Goal: Task Accomplishment & Management: Use online tool/utility

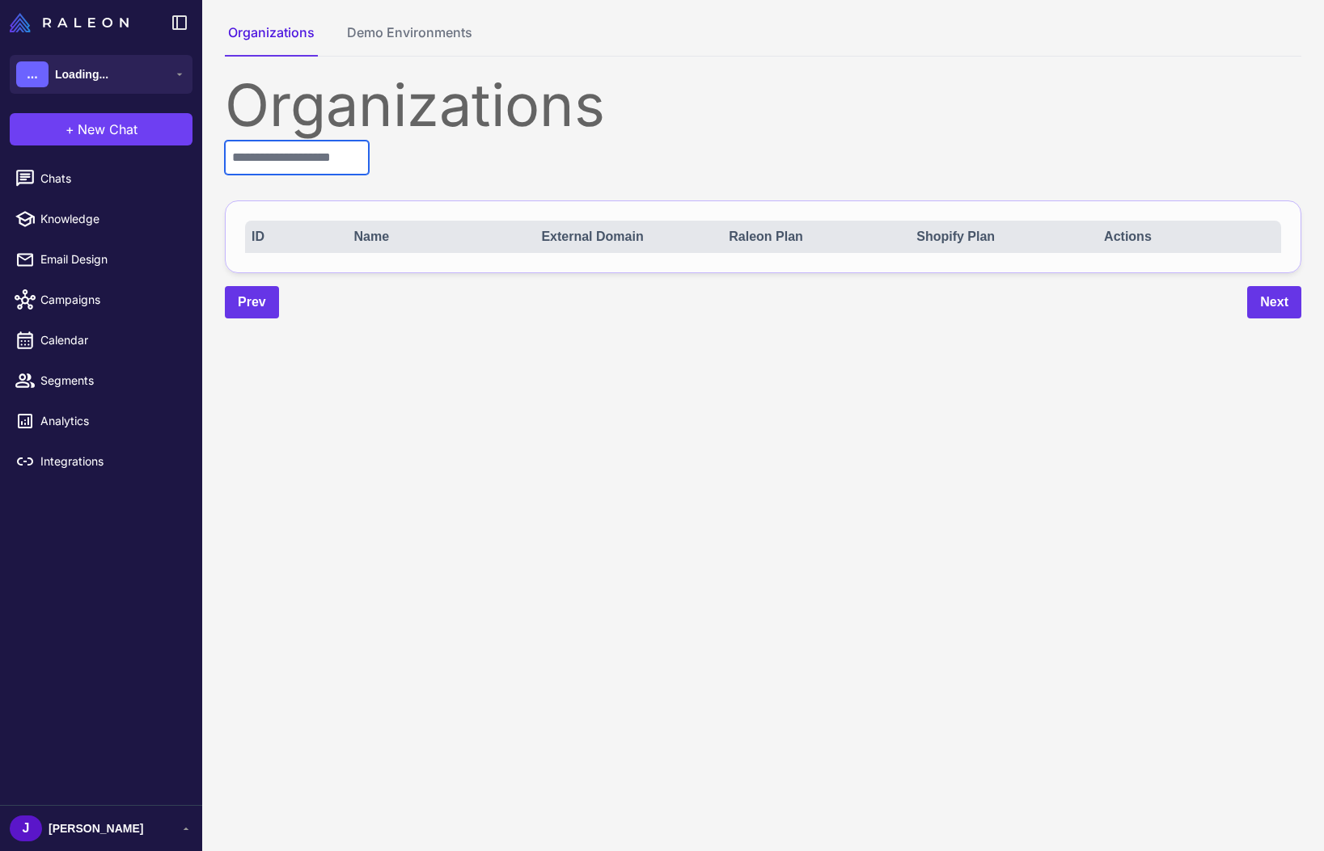
click at [323, 154] on input "text" at bounding box center [297, 158] width 144 height 34
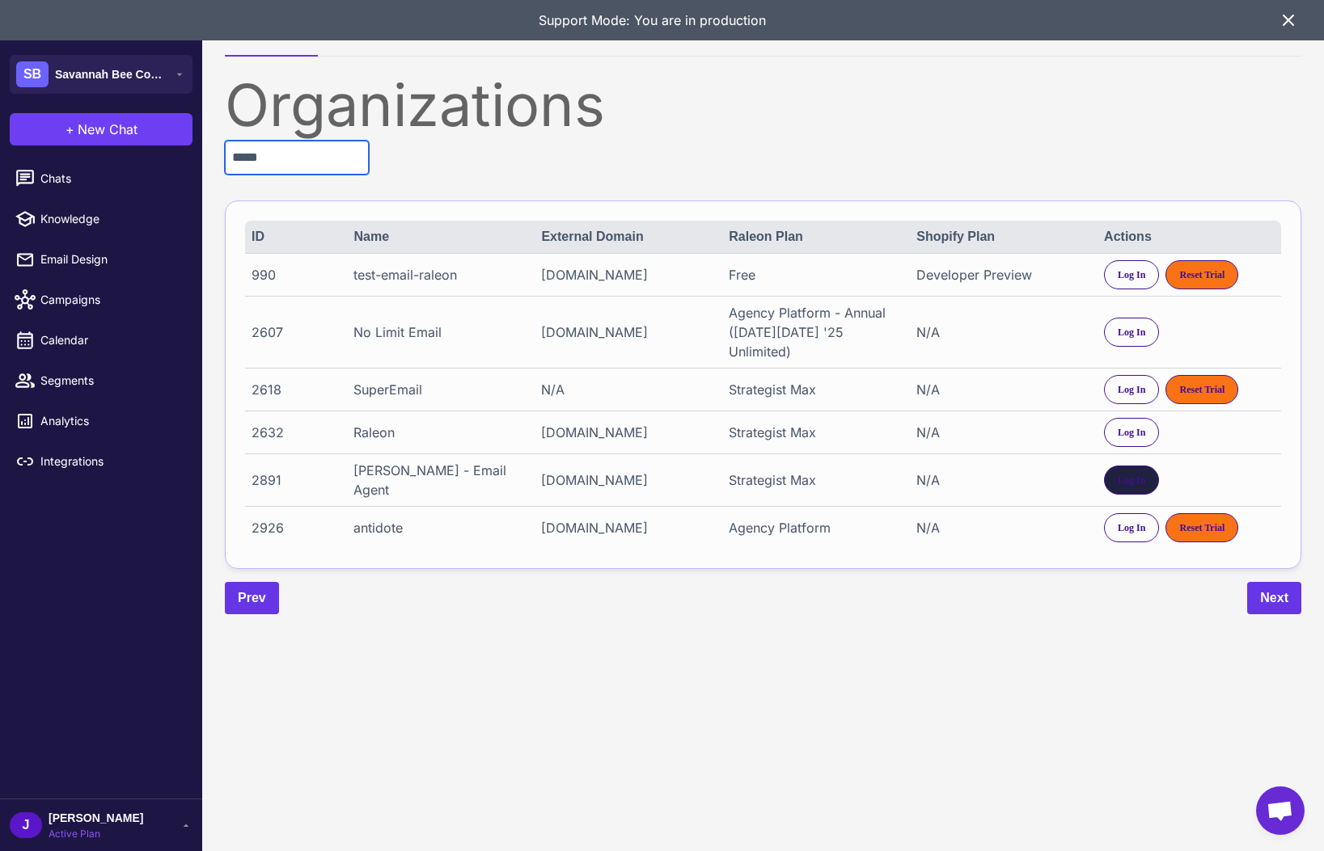
type input "*****"
click at [1134, 473] on span "Log In" at bounding box center [1130, 480] width 27 height 15
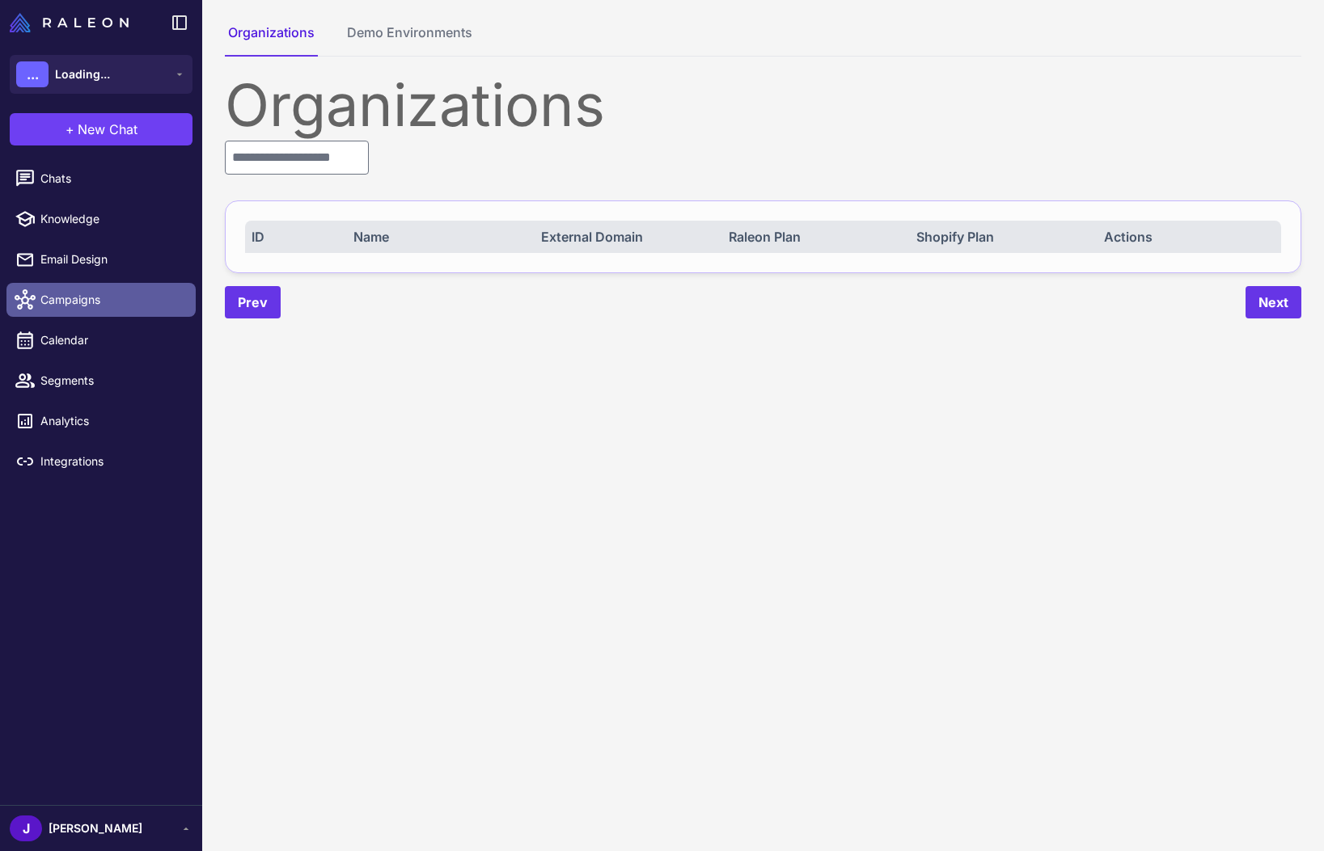
click at [87, 306] on span "Campaigns" at bounding box center [111, 300] width 142 height 18
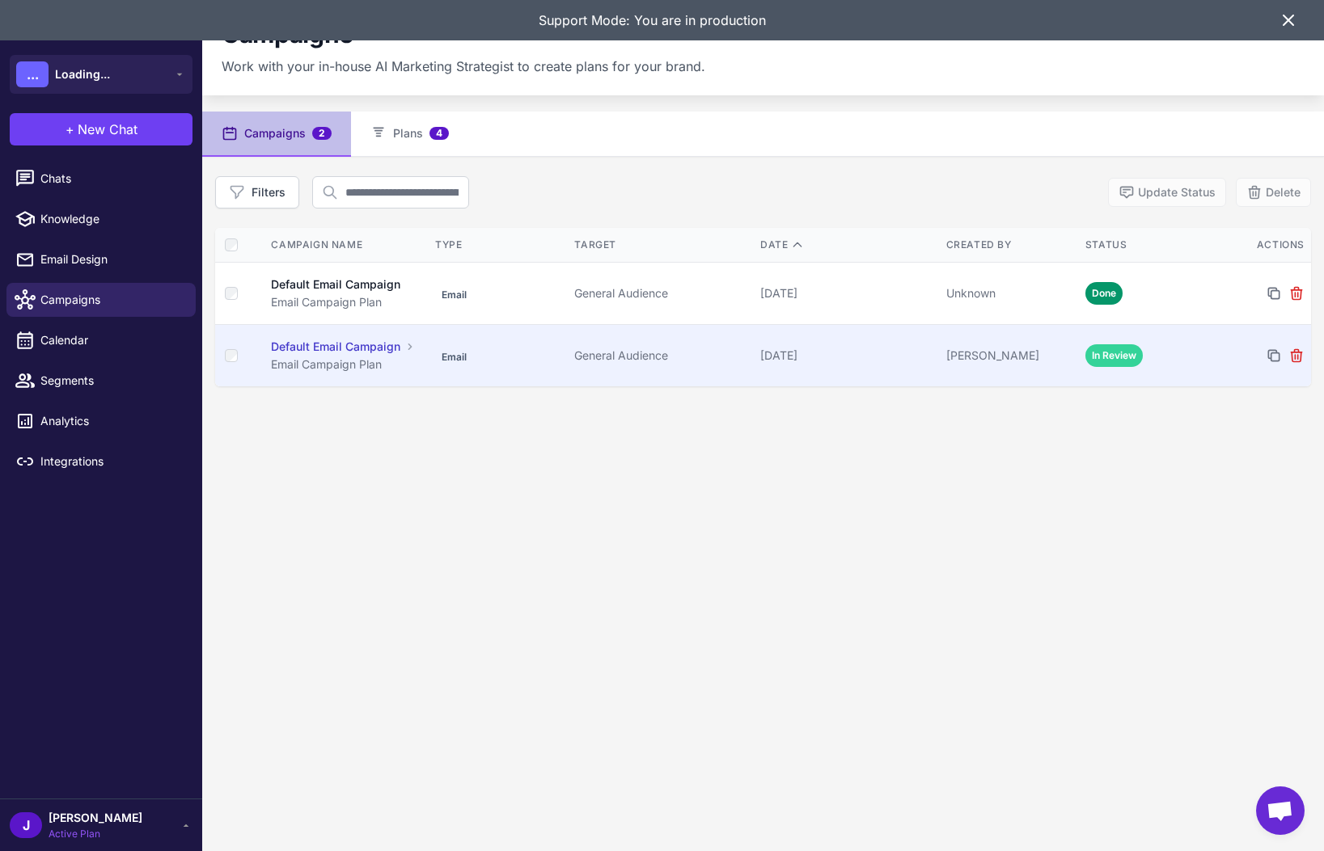
click at [639, 353] on div "General Audience" at bounding box center [660, 356] width 173 height 18
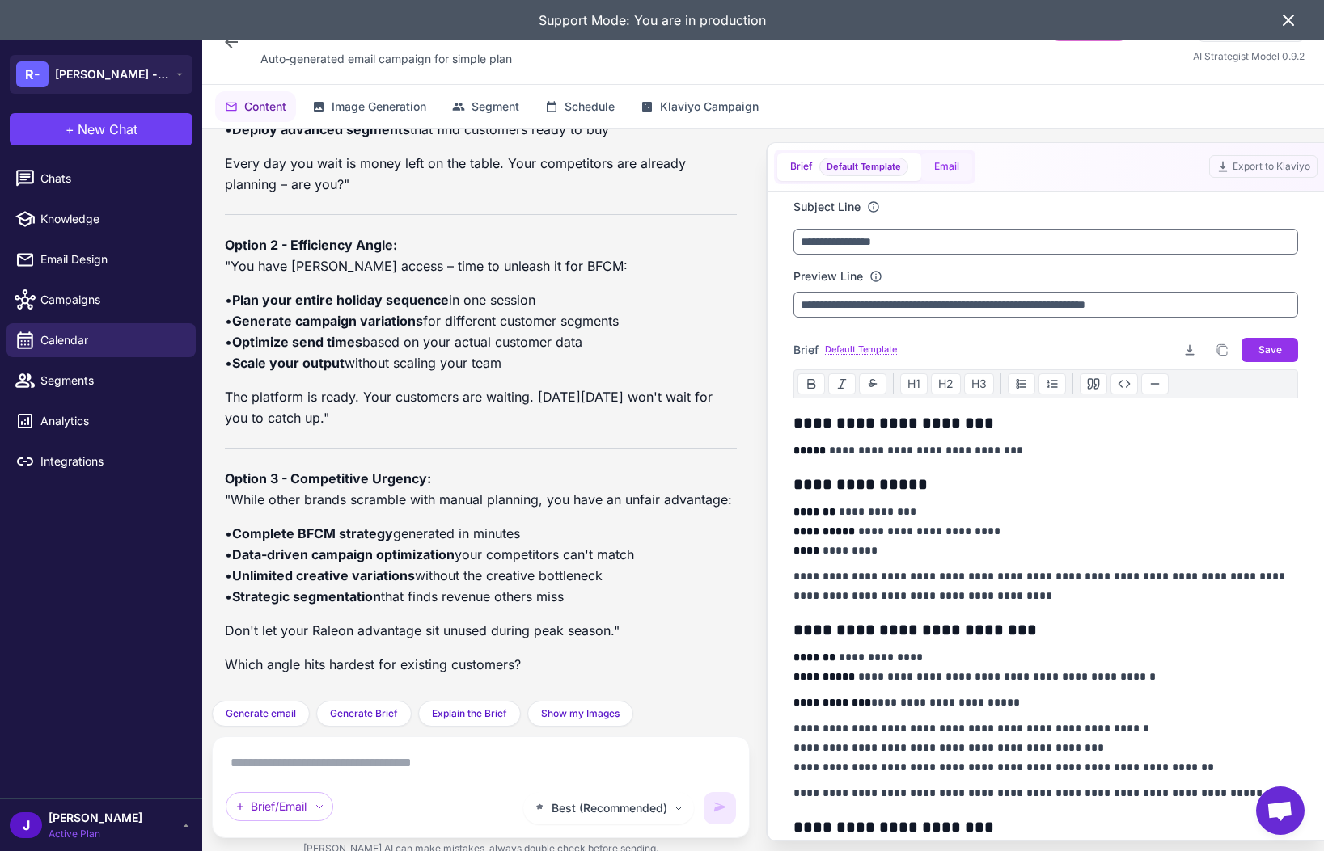
scroll to position [18230, 0]
click at [944, 167] on button "Email" at bounding box center [946, 167] width 51 height 28
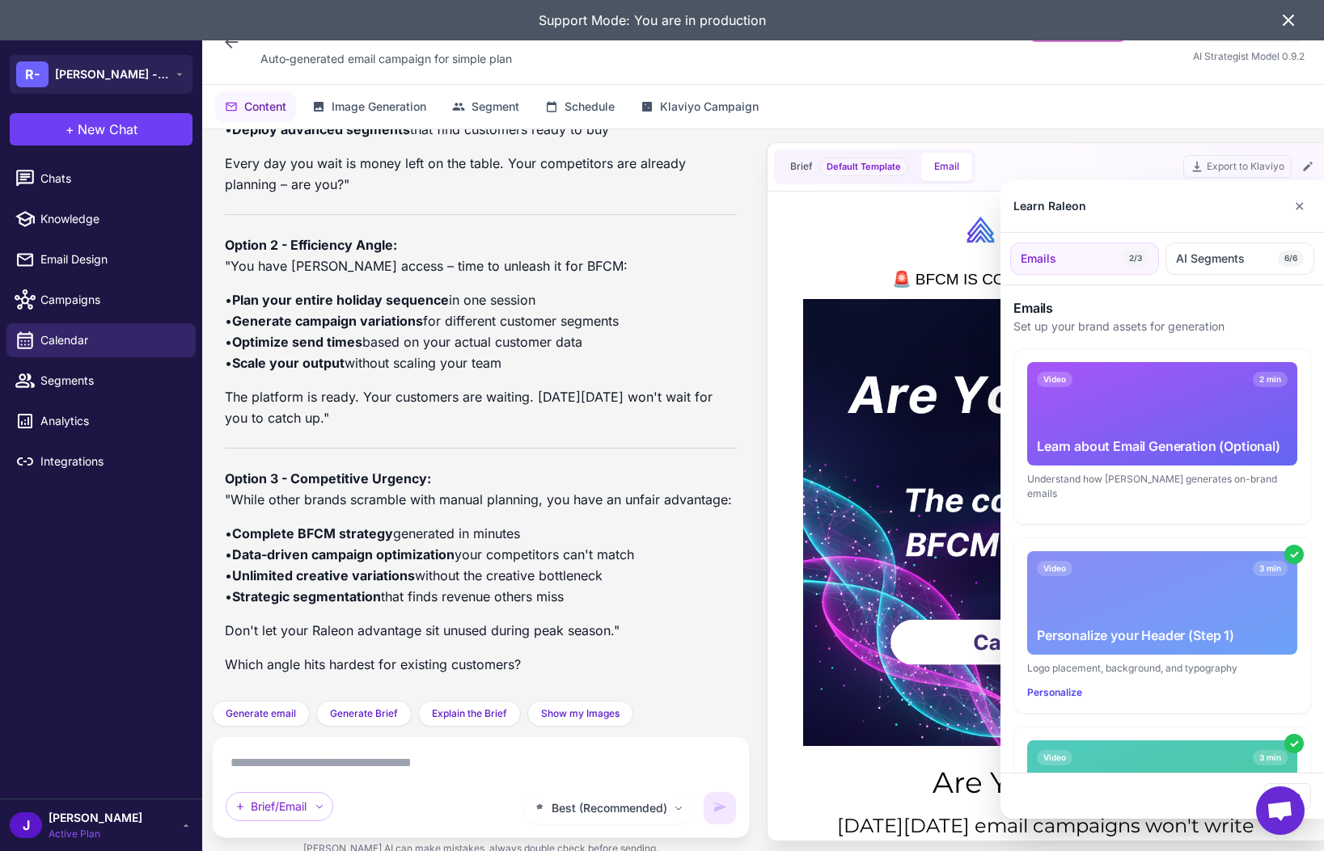
scroll to position [0, 0]
click at [1303, 206] on button "✕" at bounding box center [1298, 206] width 23 height 32
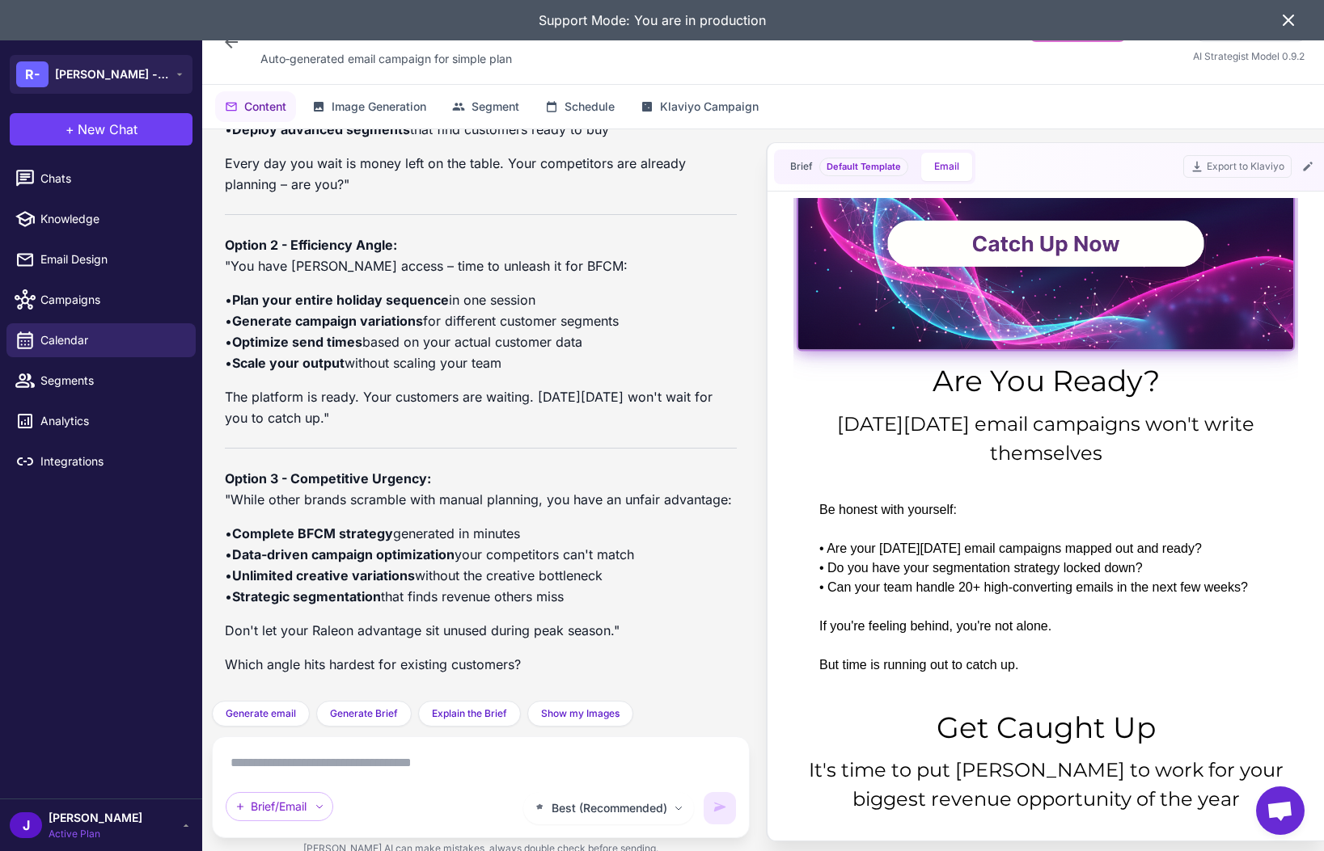
scroll to position [403, 0]
